Goal: Information Seeking & Learning: Learn about a topic

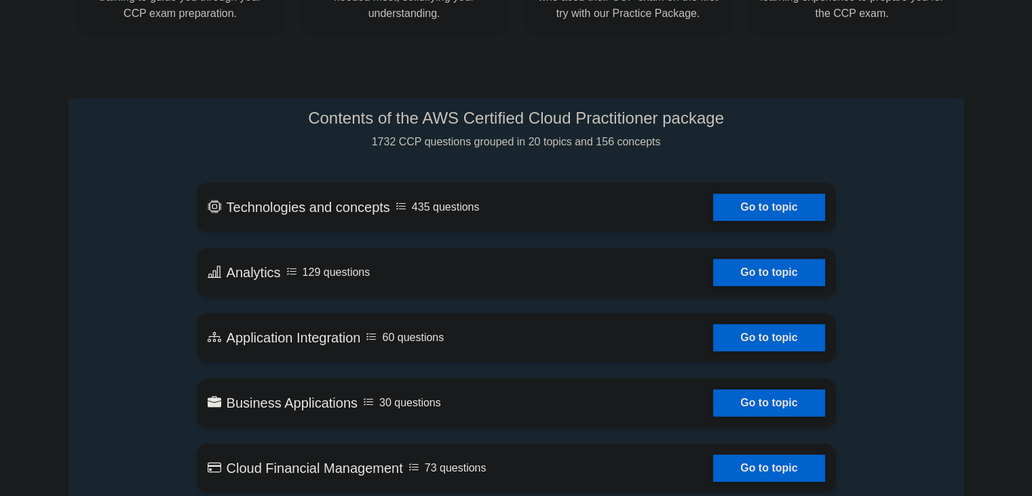
scroll to position [629, 0]
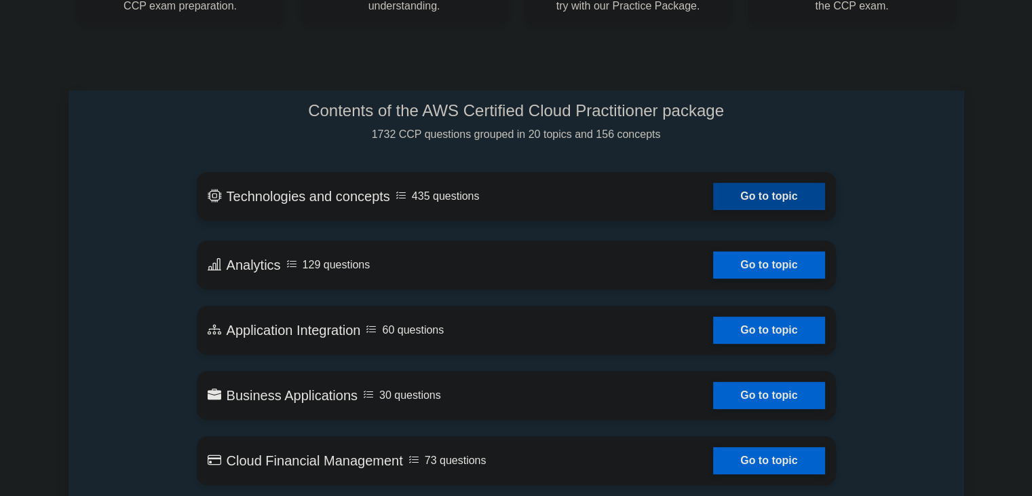
click at [739, 189] on link "Go to topic" at bounding box center [768, 196] width 111 height 27
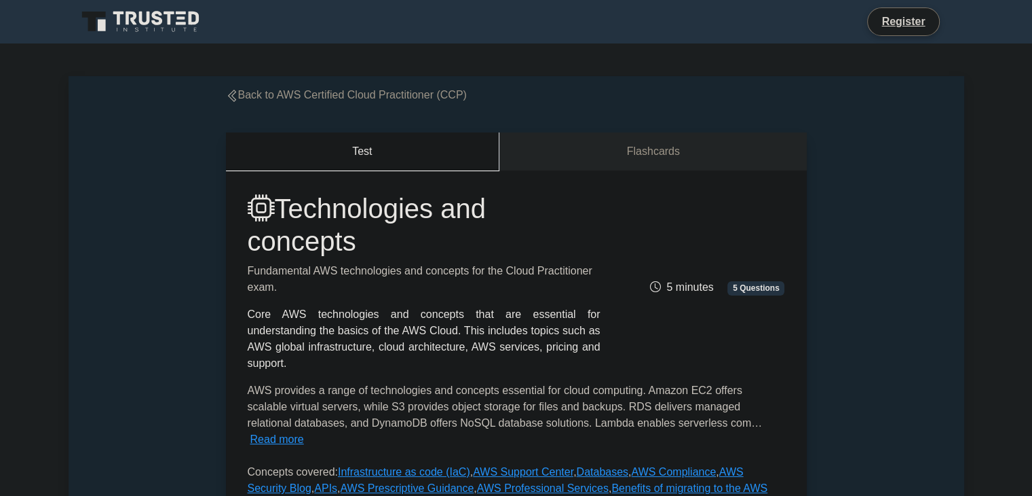
click at [259, 141] on button "Test" at bounding box center [363, 151] width 274 height 39
click at [323, 153] on button "Test" at bounding box center [363, 151] width 274 height 39
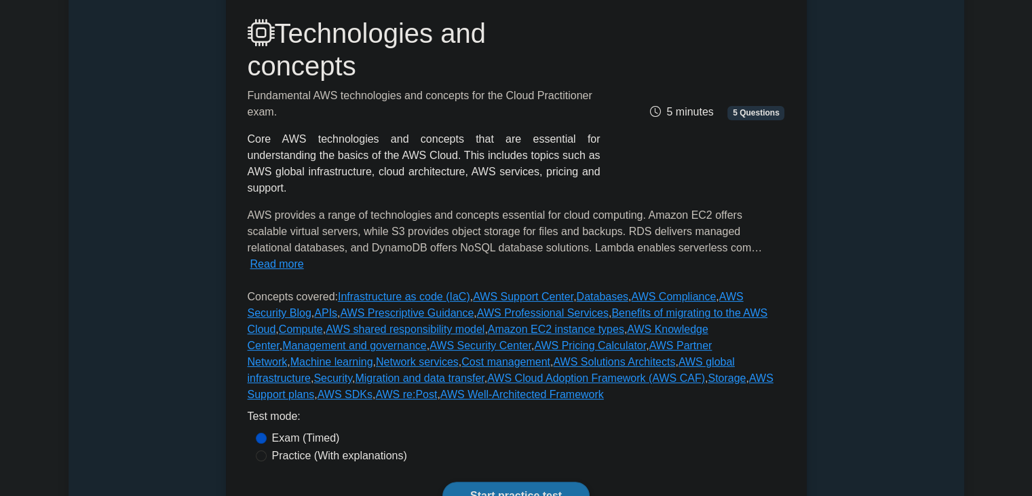
scroll to position [179, 0]
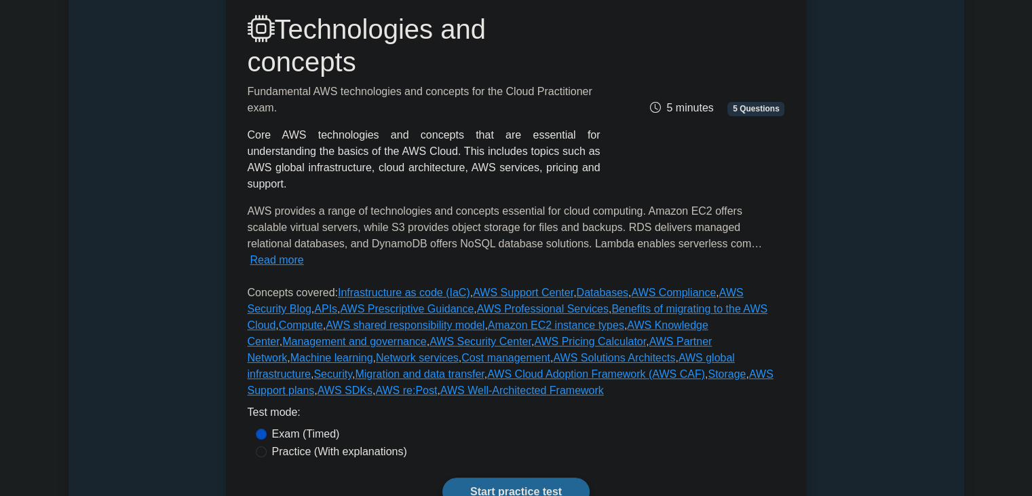
click at [504, 477] on link "Start practice test" at bounding box center [516, 491] width 147 height 29
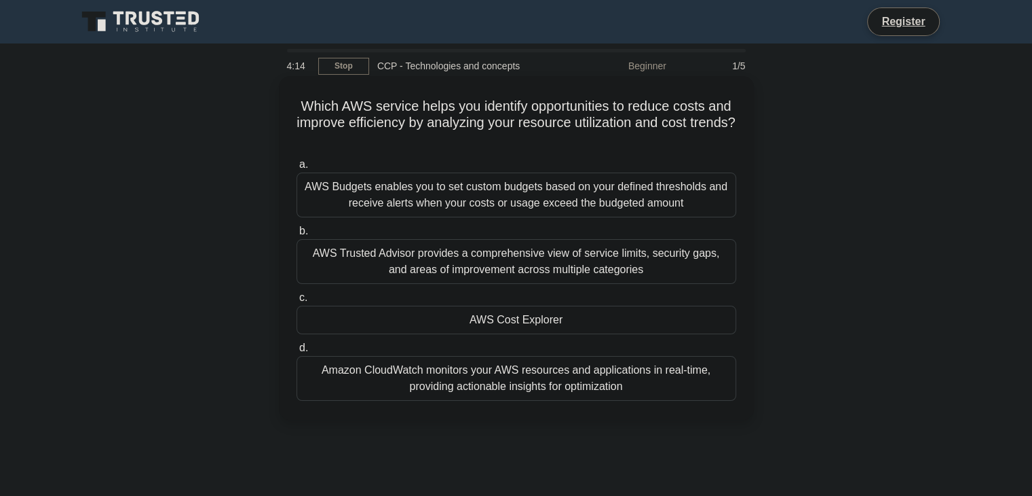
click at [303, 361] on div "Amazon CloudWatch monitors your AWS resources and applications in real-time, pr…" at bounding box center [517, 378] width 440 height 45
click at [297, 352] on input "d. Amazon CloudWatch monitors your AWS resources and applications in real-time,…" at bounding box center [297, 347] width 0 height 9
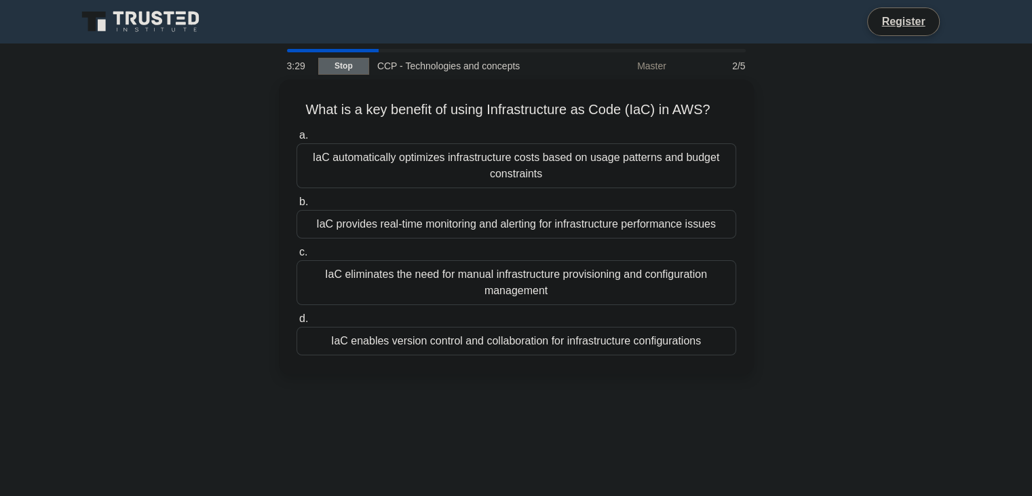
click at [337, 66] on link "Stop" at bounding box center [343, 66] width 51 height 17
